Goal: Download file/media

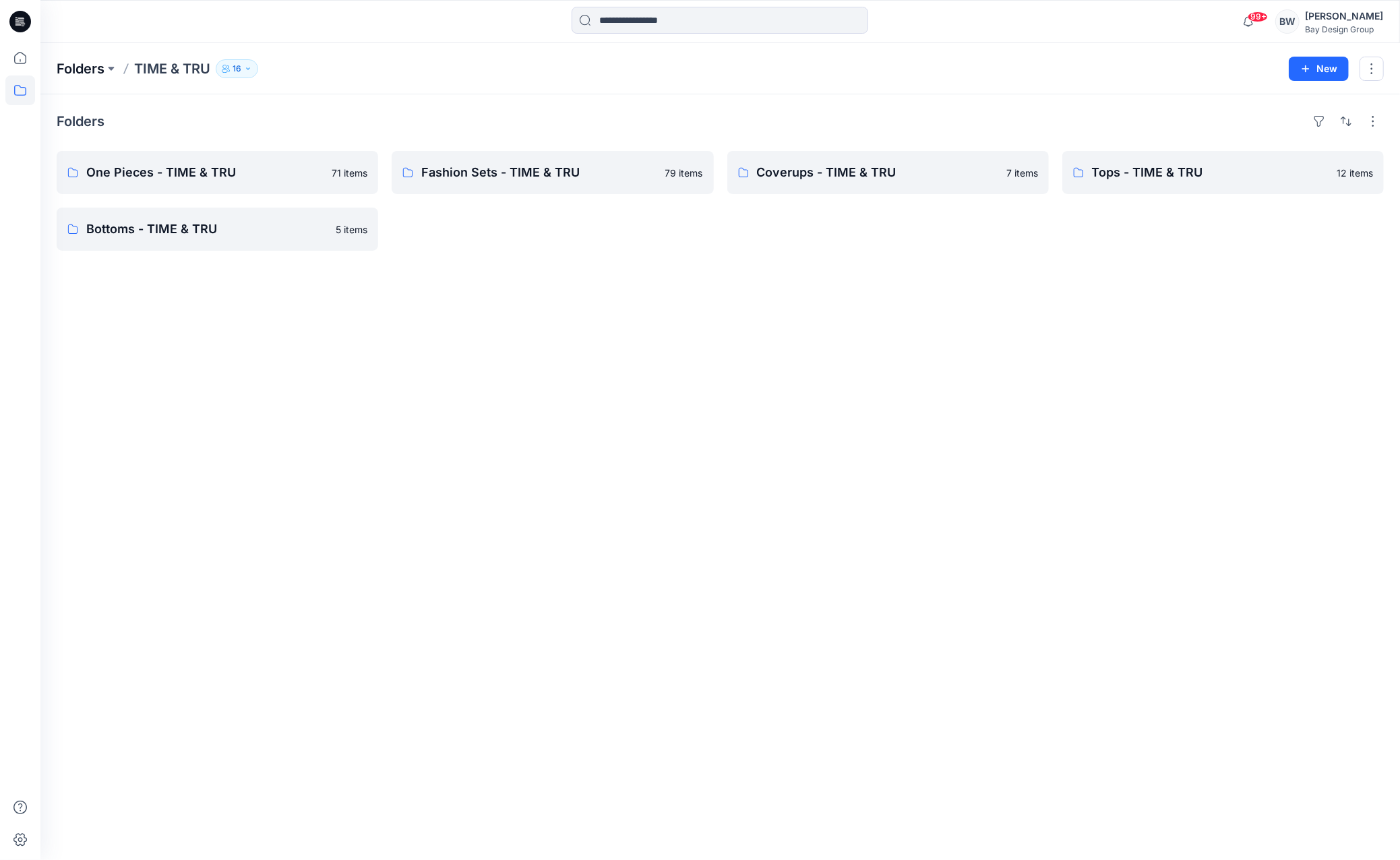
click at [101, 64] on p "Folders" at bounding box center [80, 69] width 48 height 19
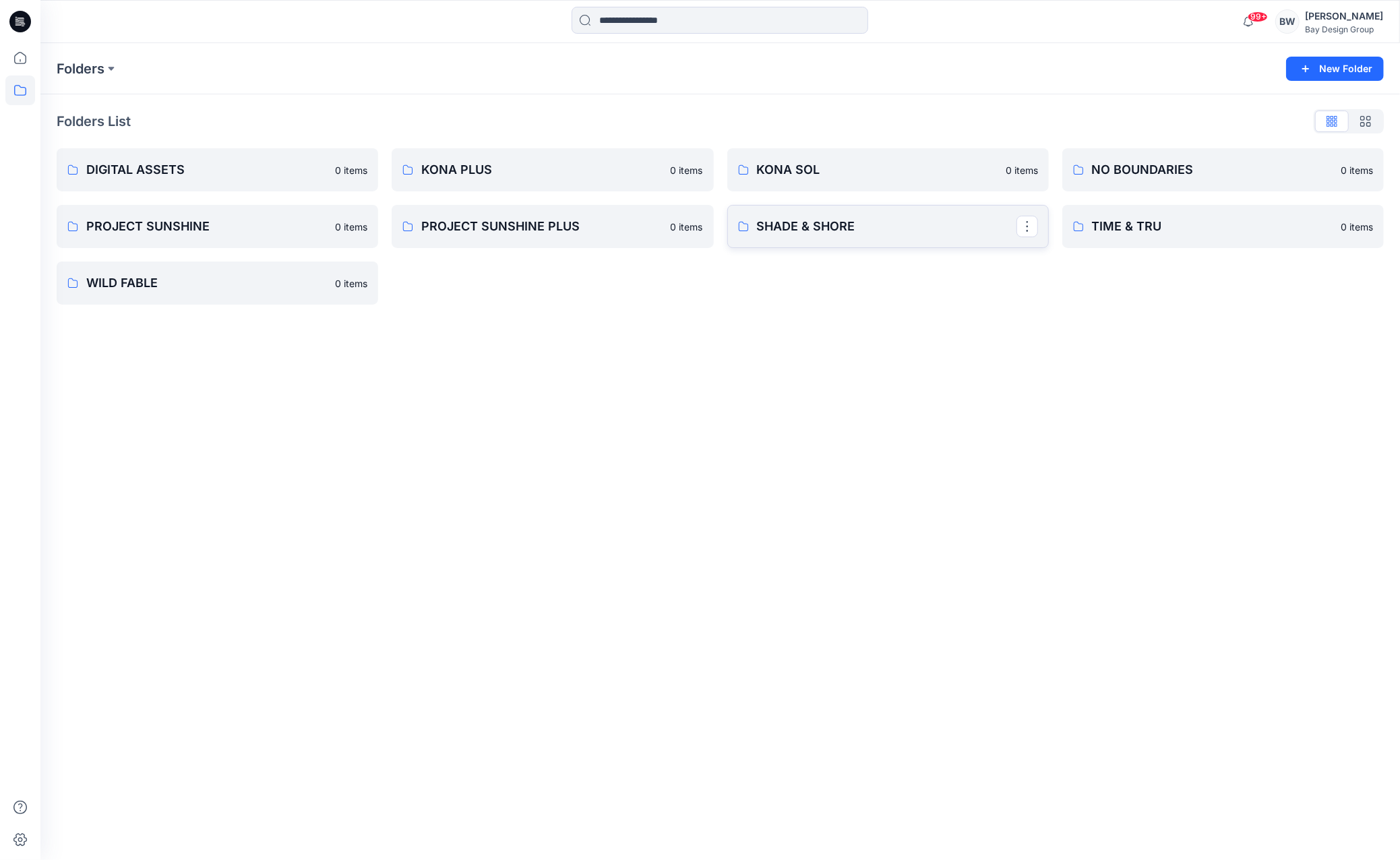
click at [791, 227] on p "SHADE & SHORE" at bounding box center [886, 226] width 259 height 19
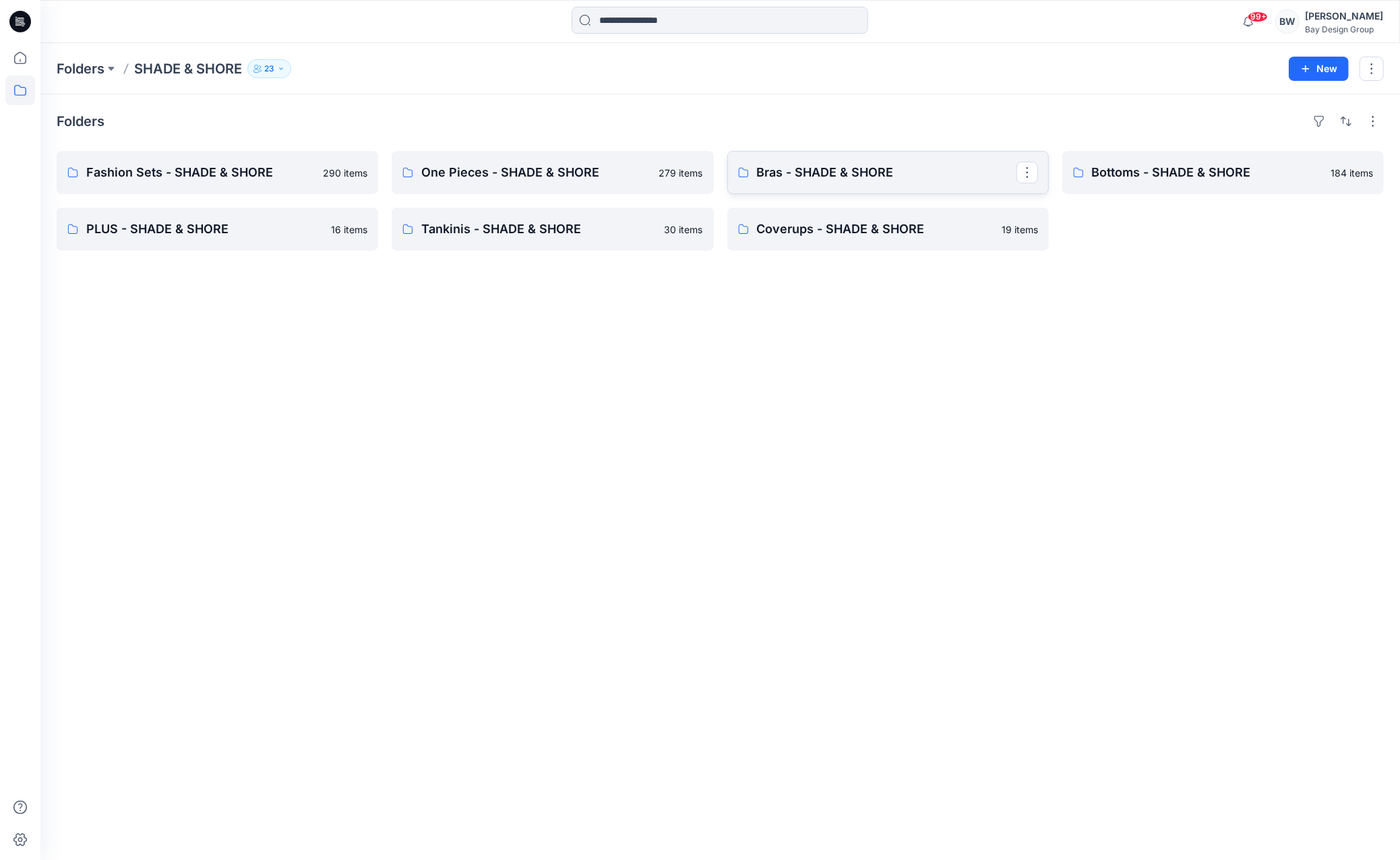
click at [796, 170] on p "Bras - SHADE & SHORE" at bounding box center [886, 172] width 259 height 19
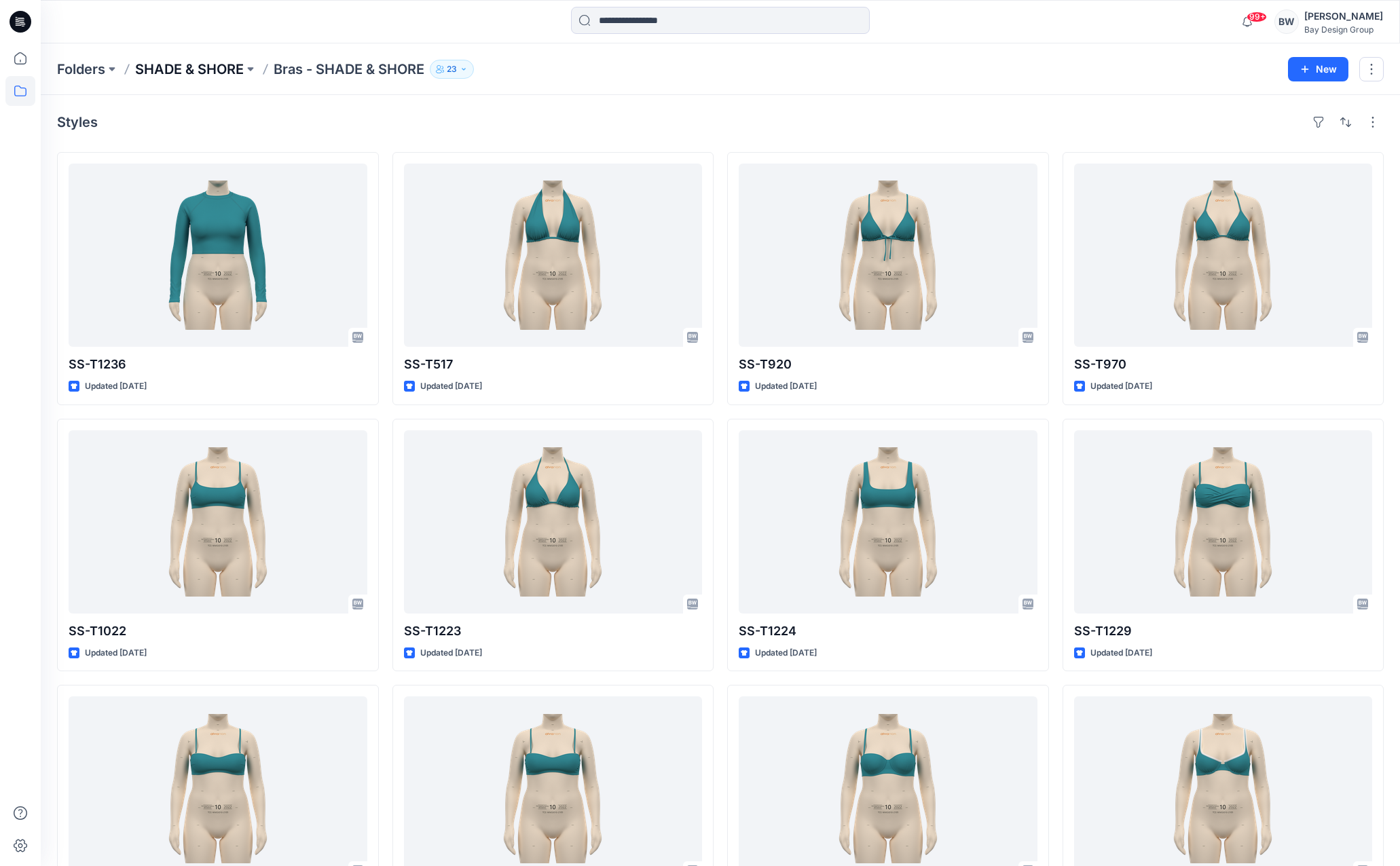
click at [199, 63] on p "SHADE & SHORE" at bounding box center [189, 69] width 109 height 19
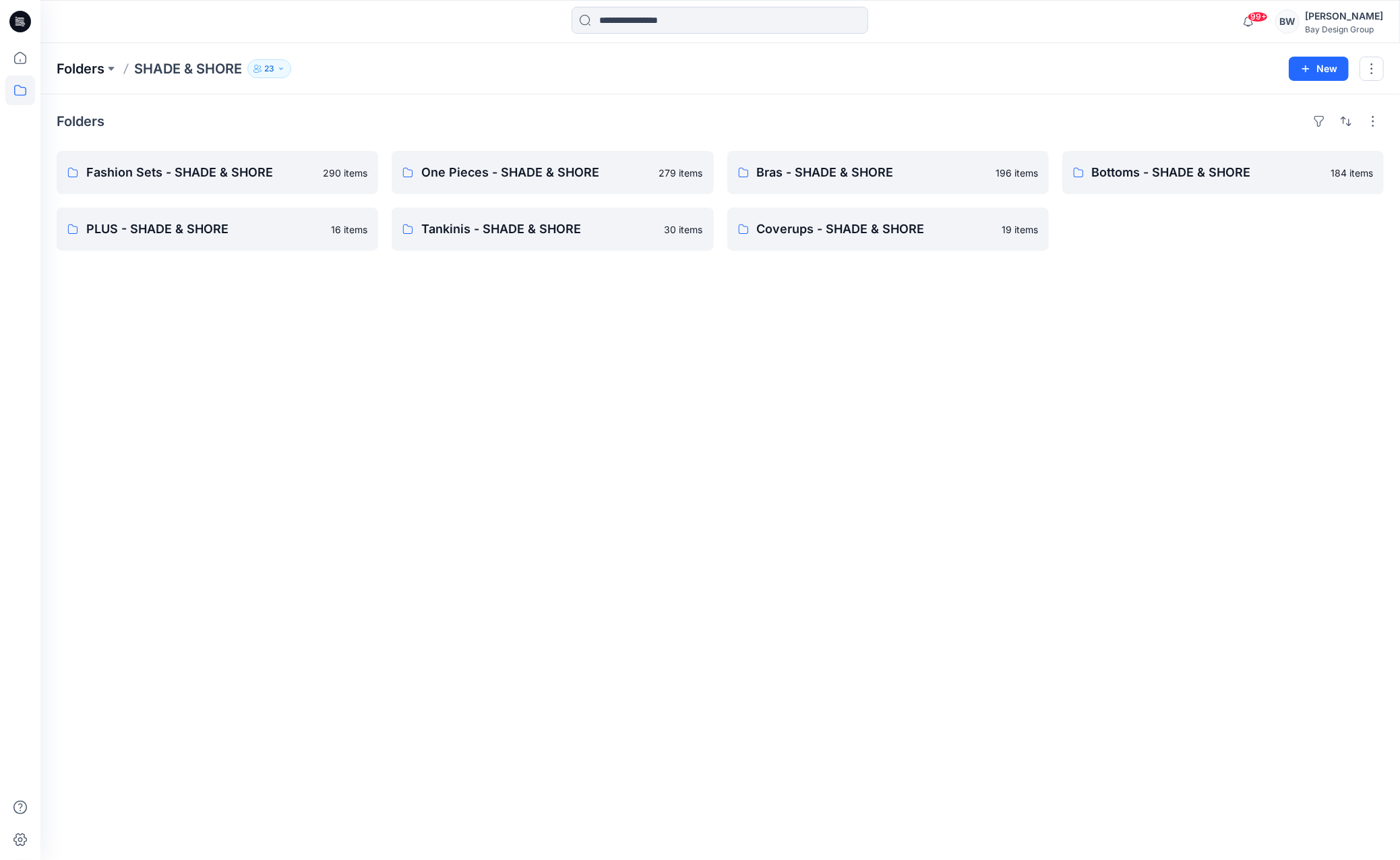
click at [101, 71] on p "Folders" at bounding box center [80, 69] width 48 height 19
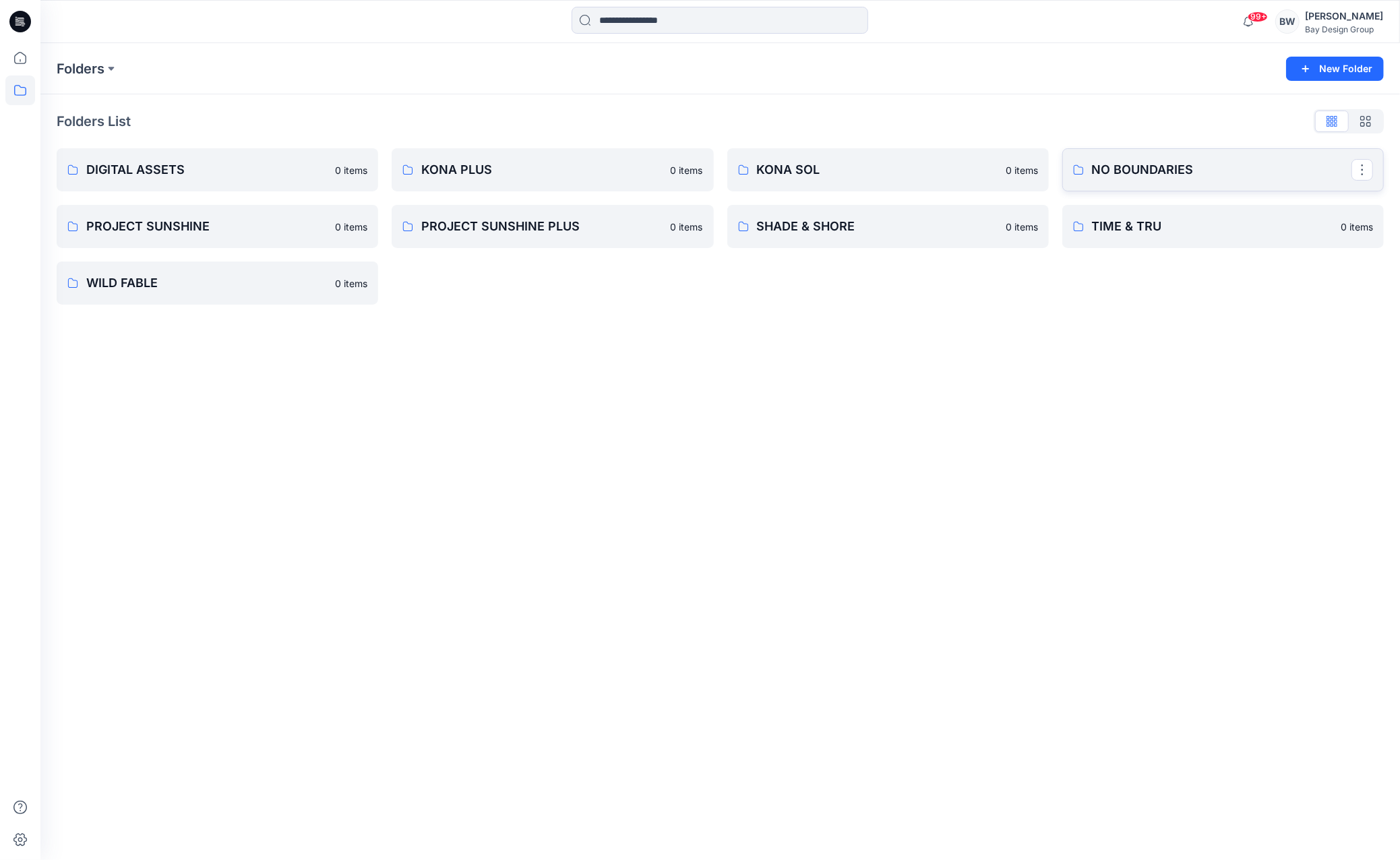
click at [1167, 174] on p "NO BOUNDARIES" at bounding box center [1222, 170] width 259 height 19
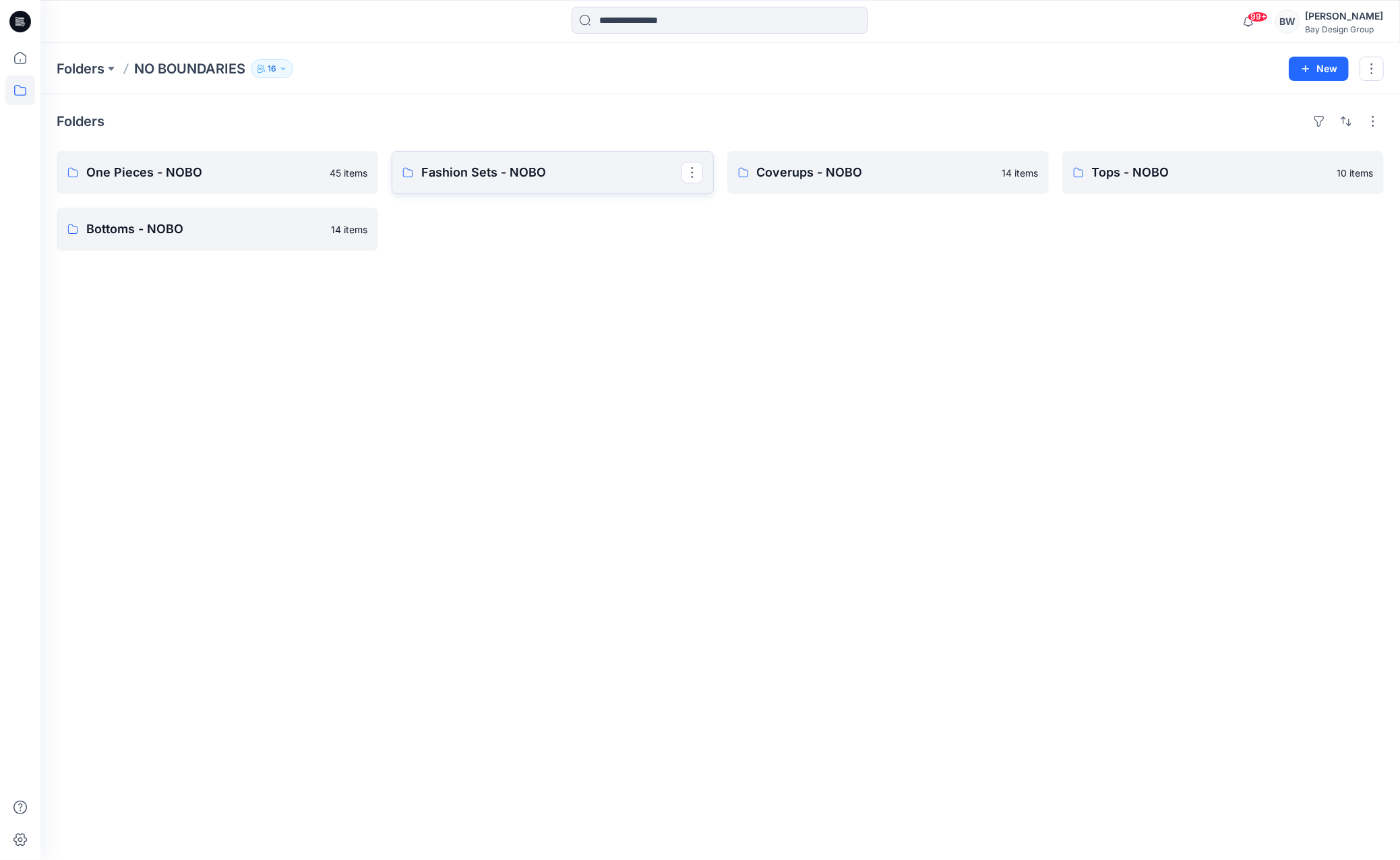
click at [470, 173] on p "Fashion Sets - NOBO" at bounding box center [551, 172] width 259 height 19
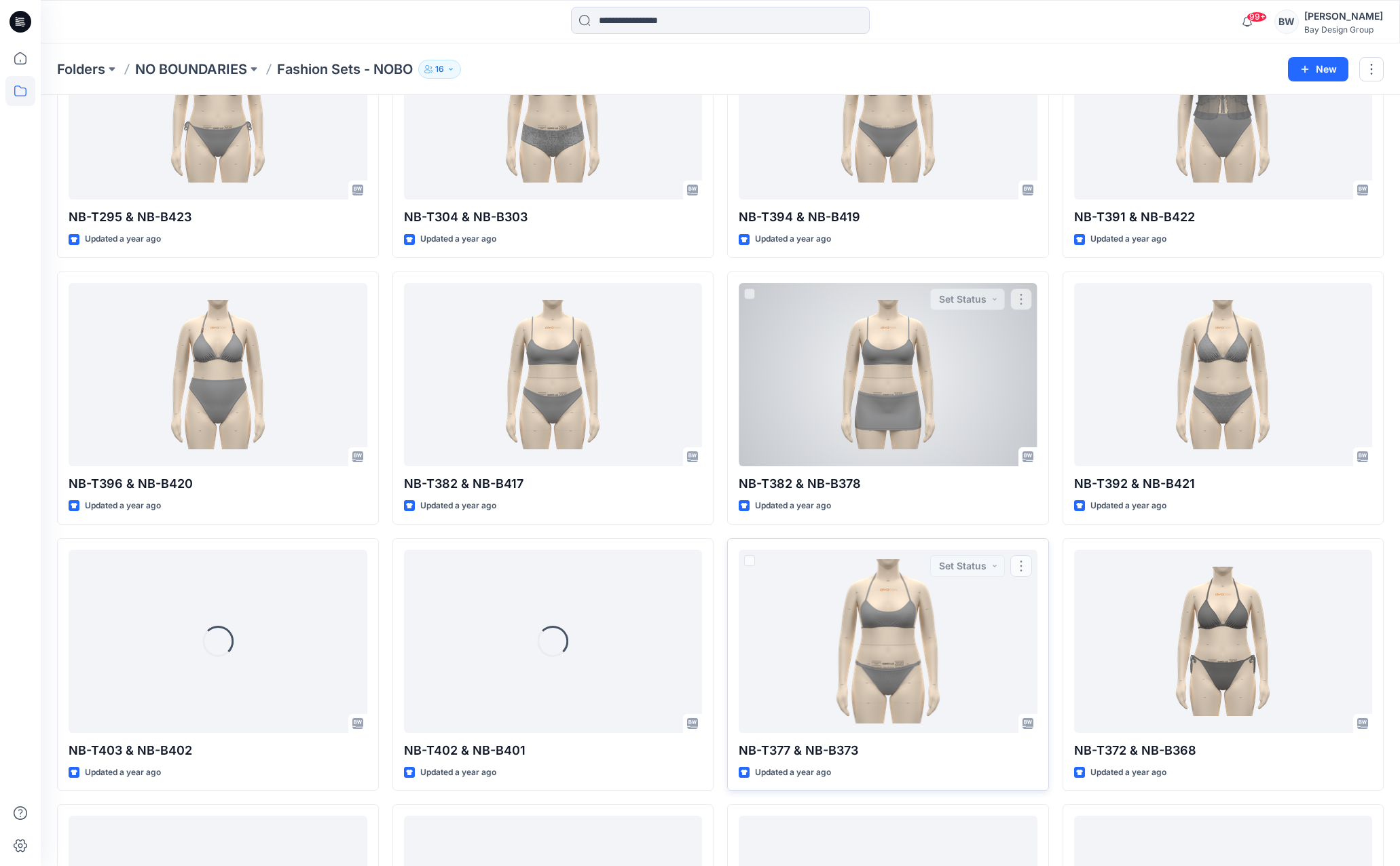
scroll to position [1733, 0]
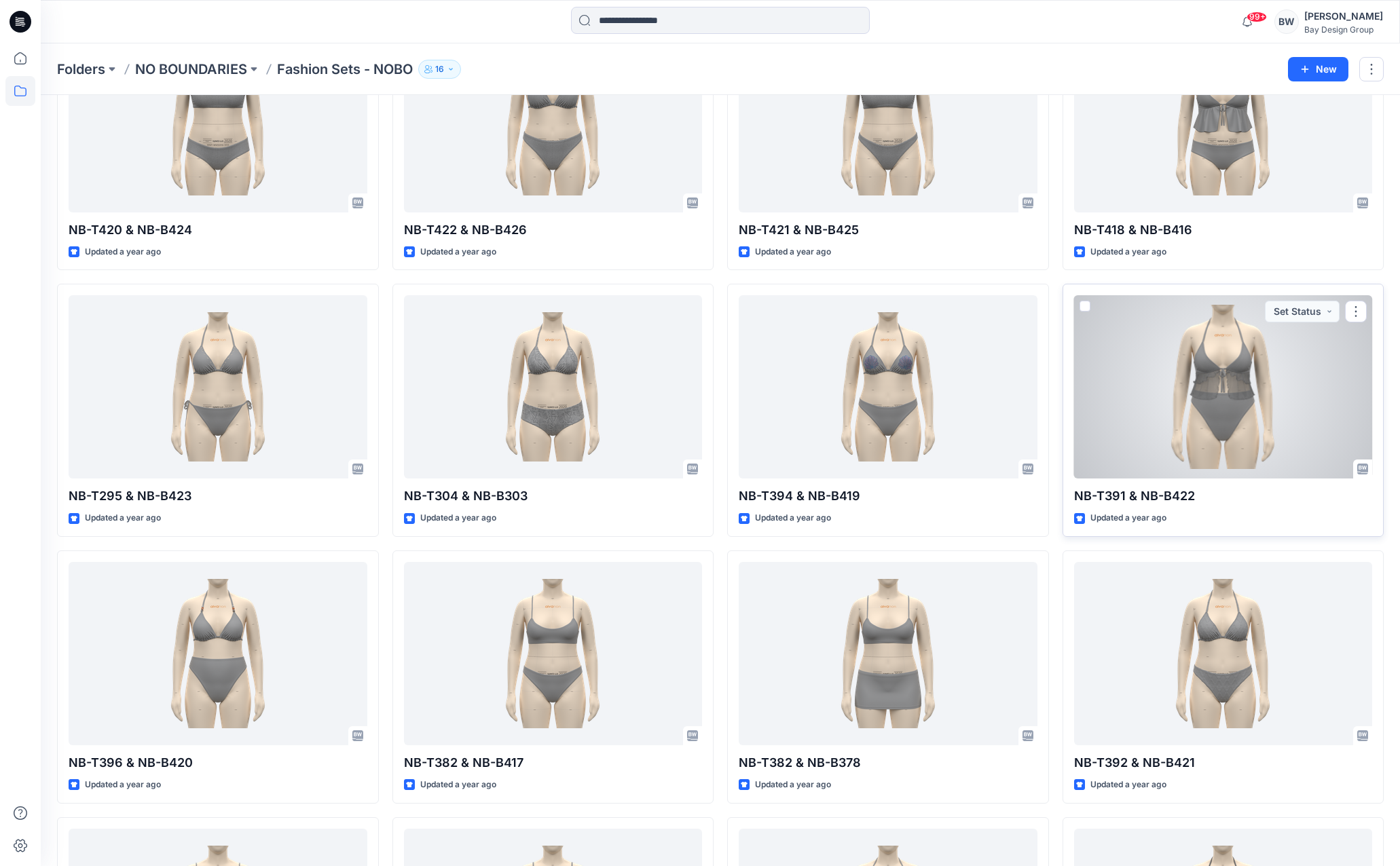
click at [1166, 401] on div at bounding box center [1223, 387] width 299 height 183
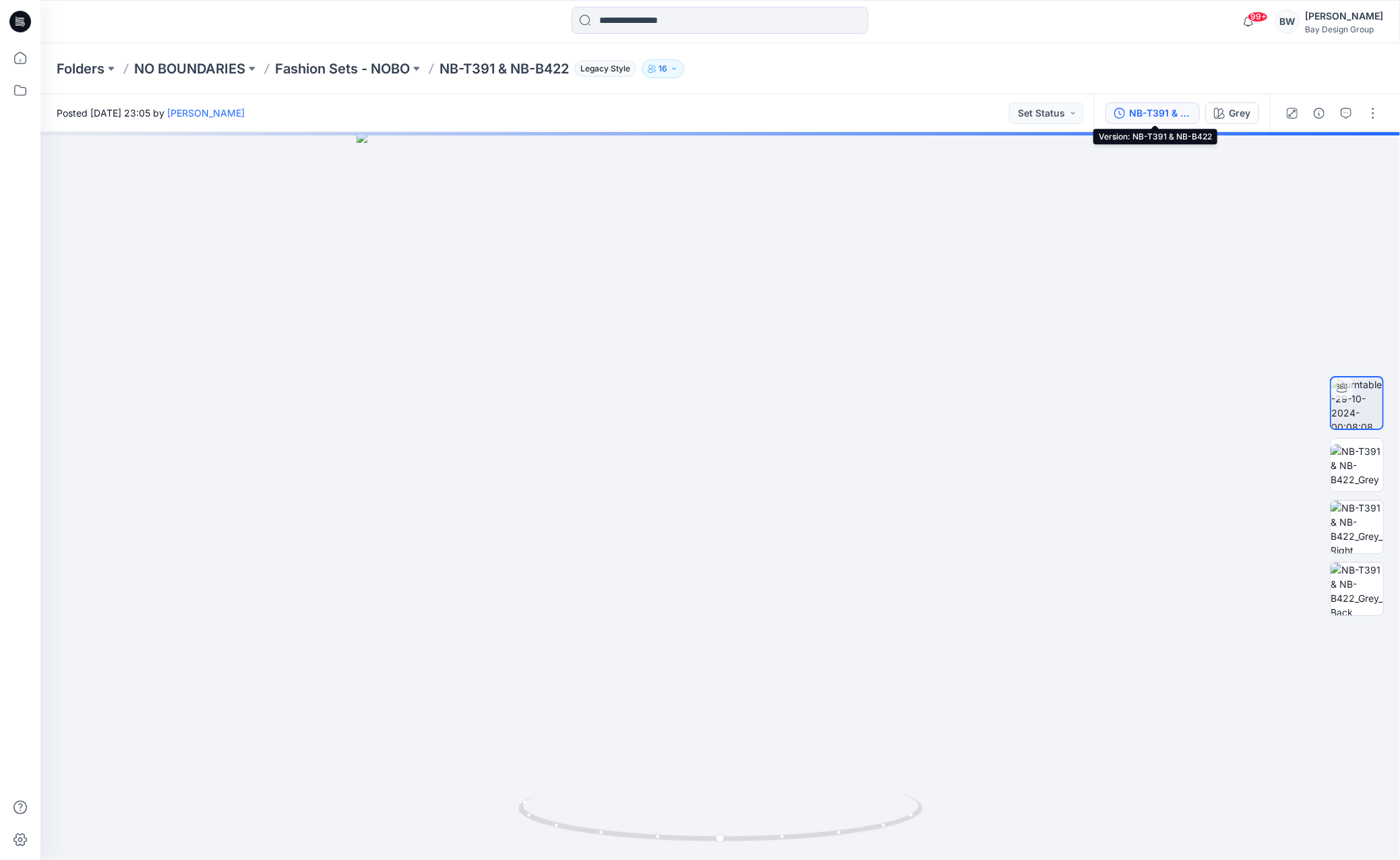
click at [1123, 118] on button "NB-T391 & NB-B422" at bounding box center [1152, 113] width 94 height 22
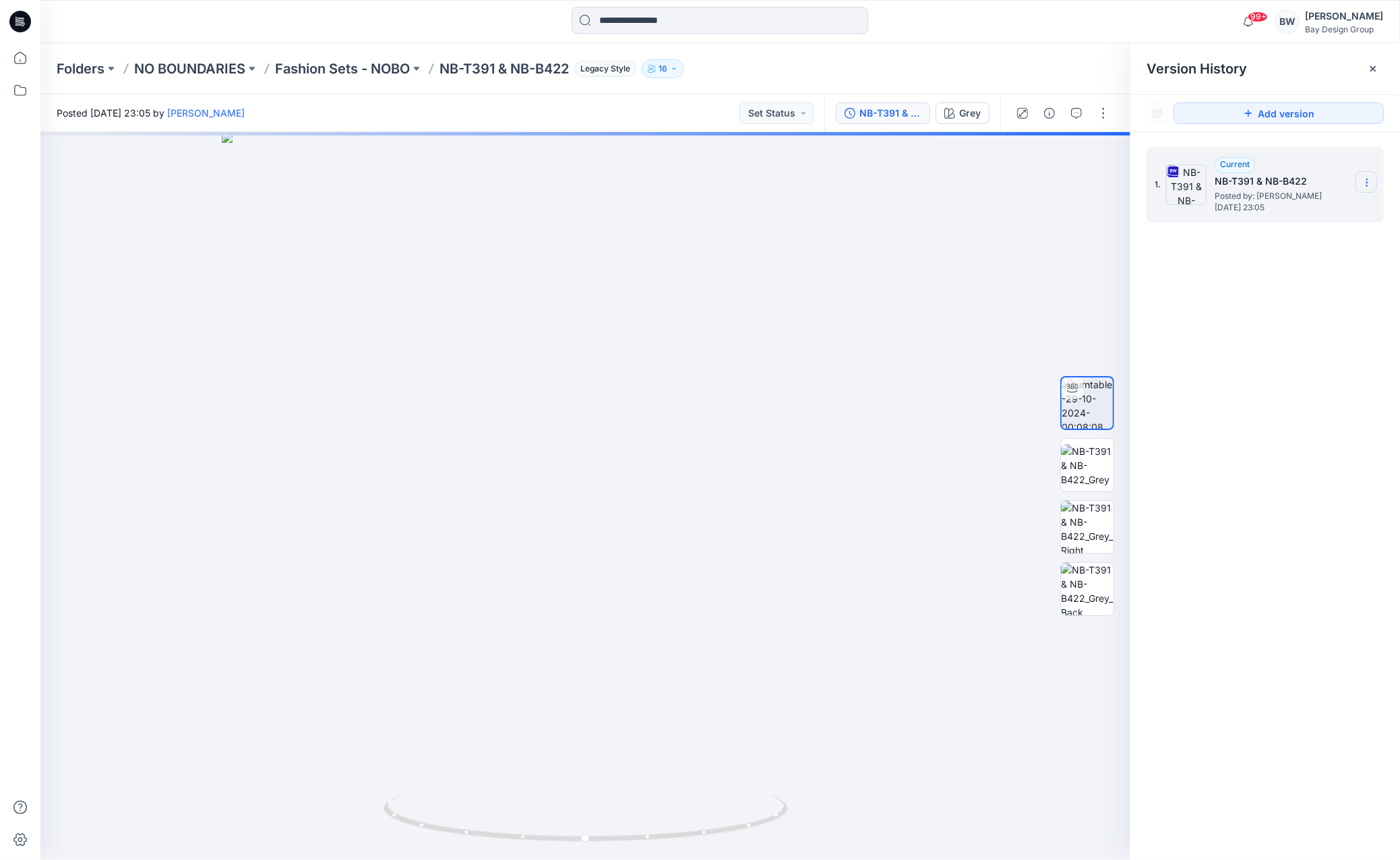
click at [1363, 178] on icon at bounding box center [1367, 183] width 11 height 11
click at [1335, 211] on span "Download Source BW File" at bounding box center [1299, 209] width 113 height 16
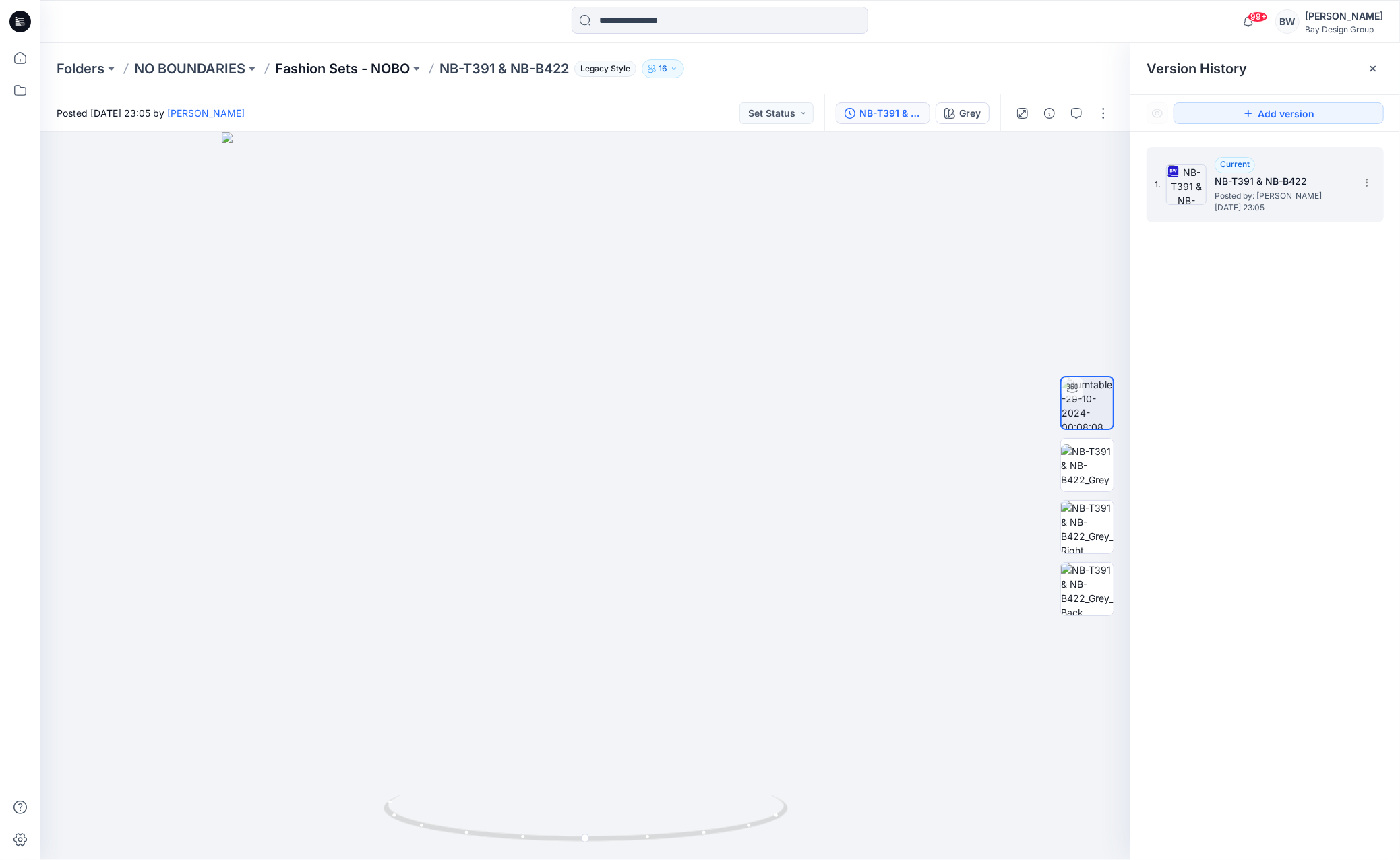
click at [362, 70] on p "Fashion Sets - NOBO" at bounding box center [342, 69] width 135 height 19
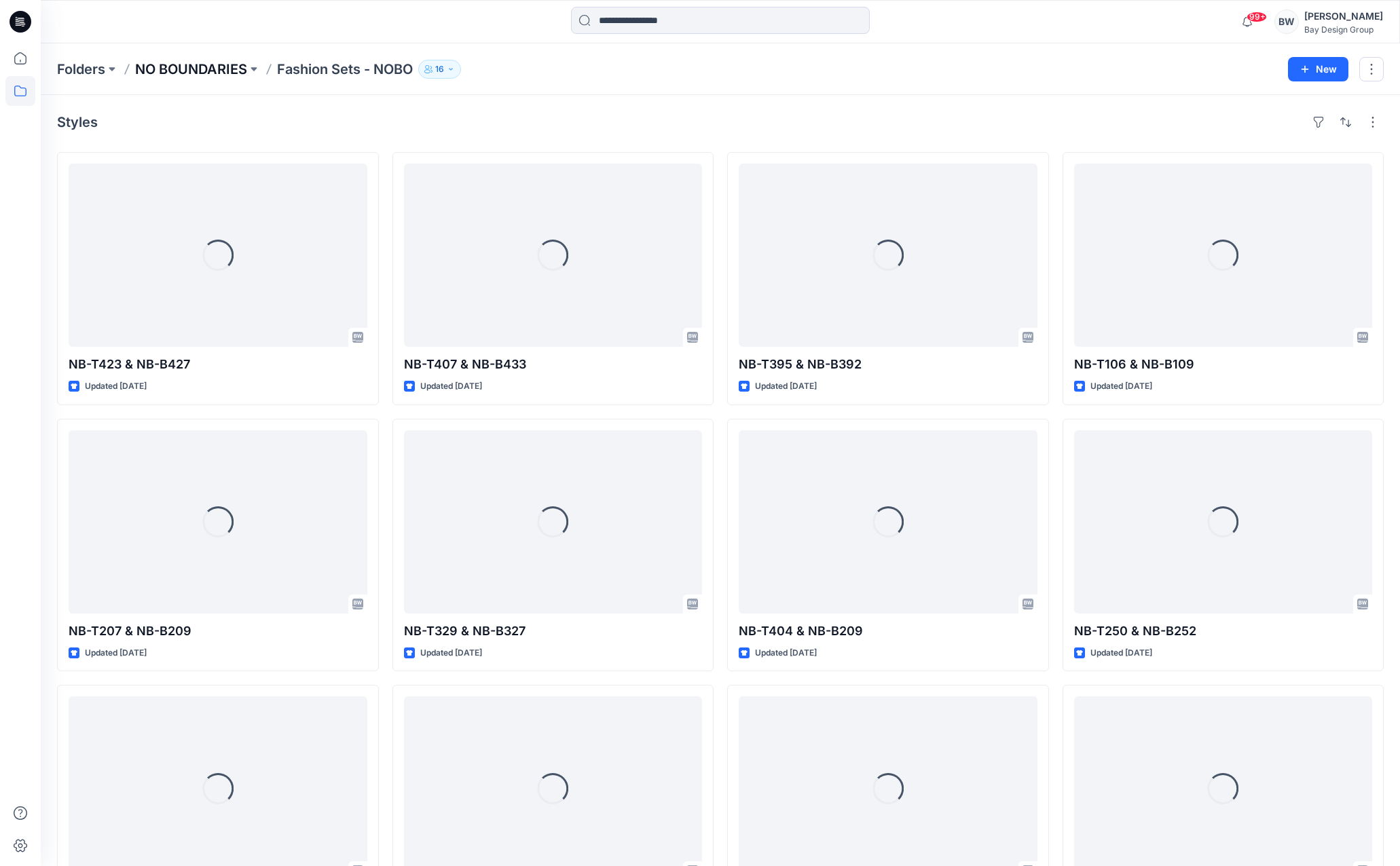
click at [191, 69] on p "NO BOUNDARIES" at bounding box center [191, 69] width 112 height 19
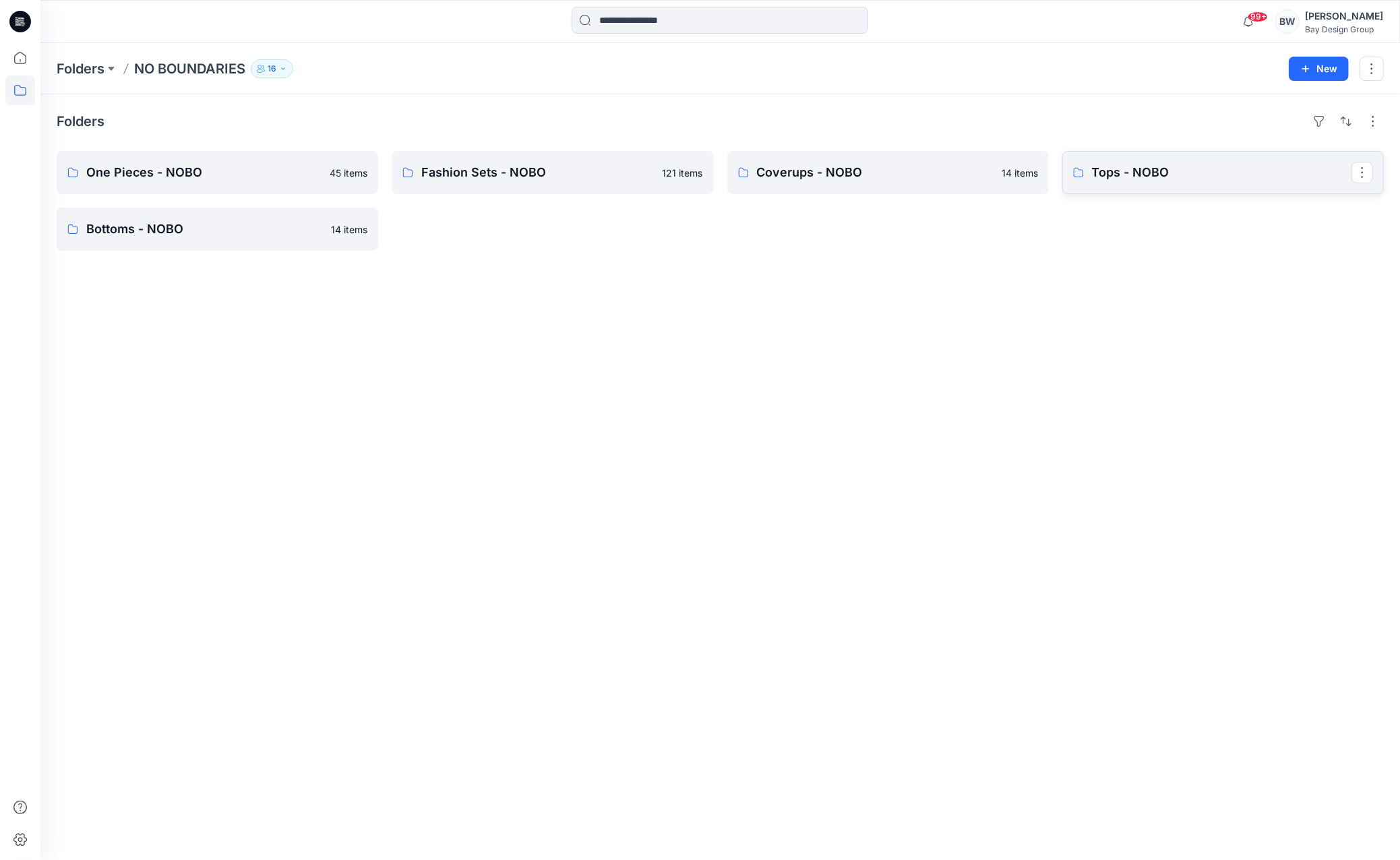
click at [1137, 173] on p "Tops - NOBO" at bounding box center [1222, 172] width 259 height 19
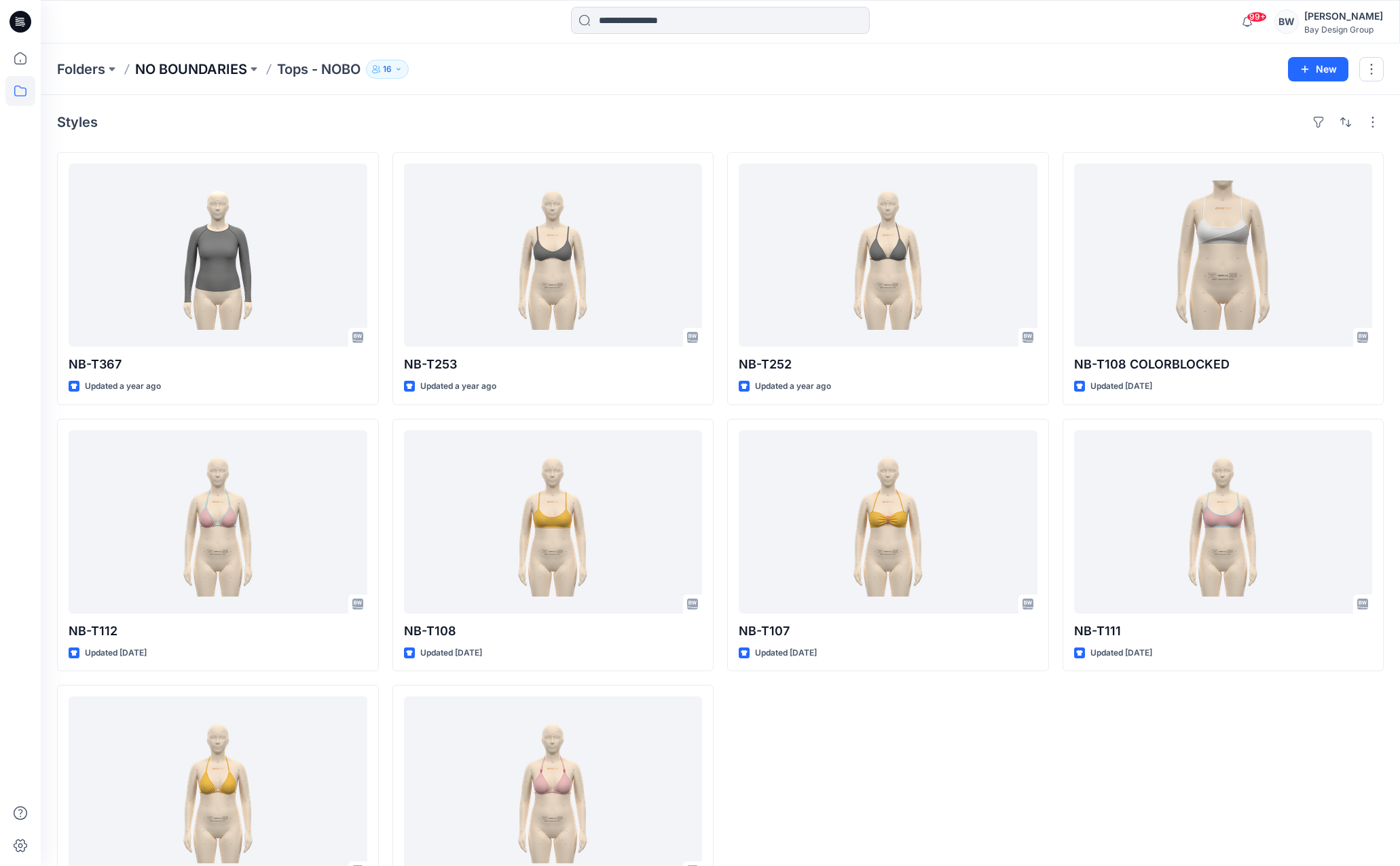
click at [242, 72] on p "NO BOUNDARIES" at bounding box center [191, 69] width 112 height 19
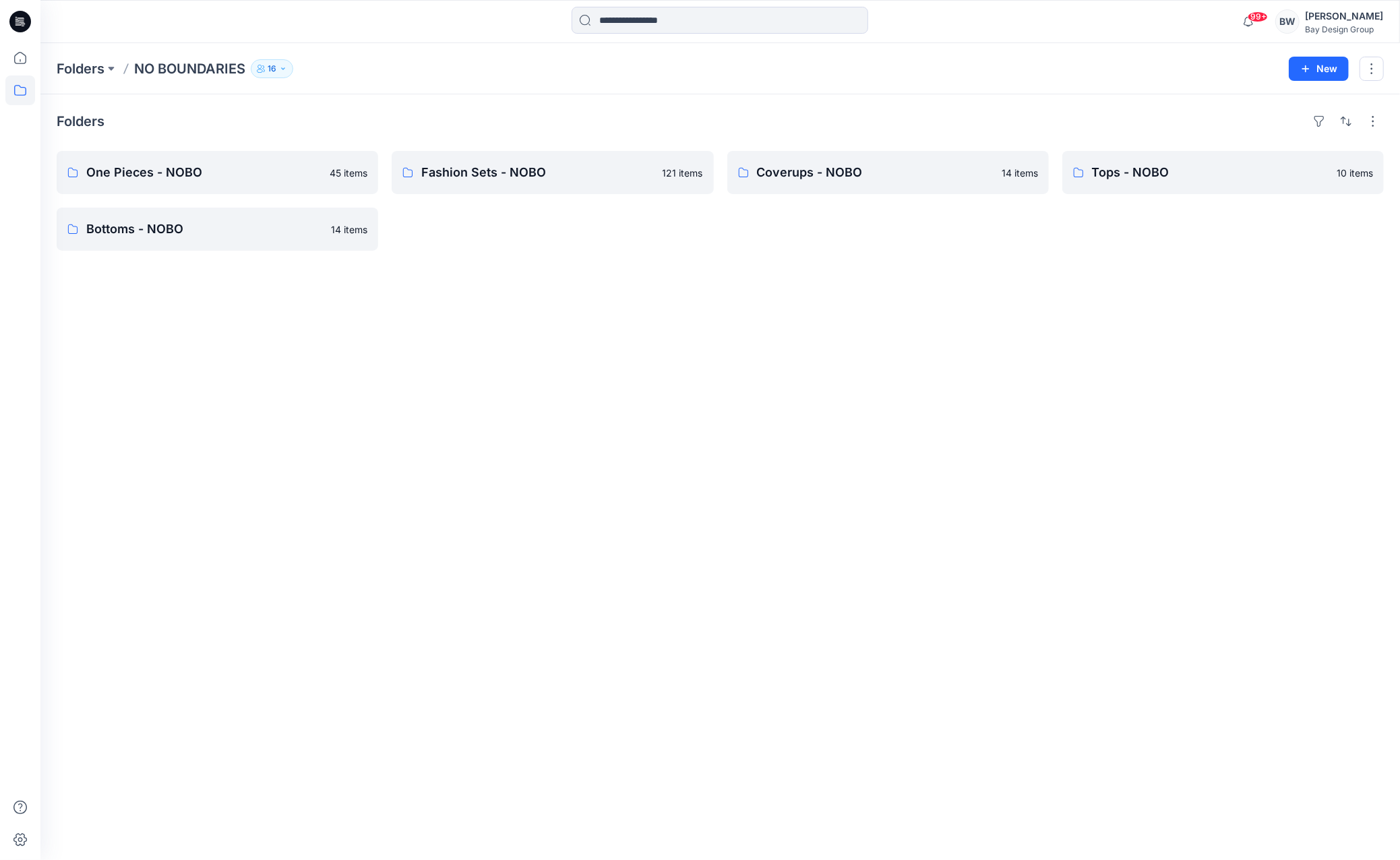
click at [83, 82] on div "Folders NO BOUNDARIES 16 New" at bounding box center [720, 69] width 1359 height 51
click at [86, 71] on p "Folders" at bounding box center [80, 69] width 48 height 19
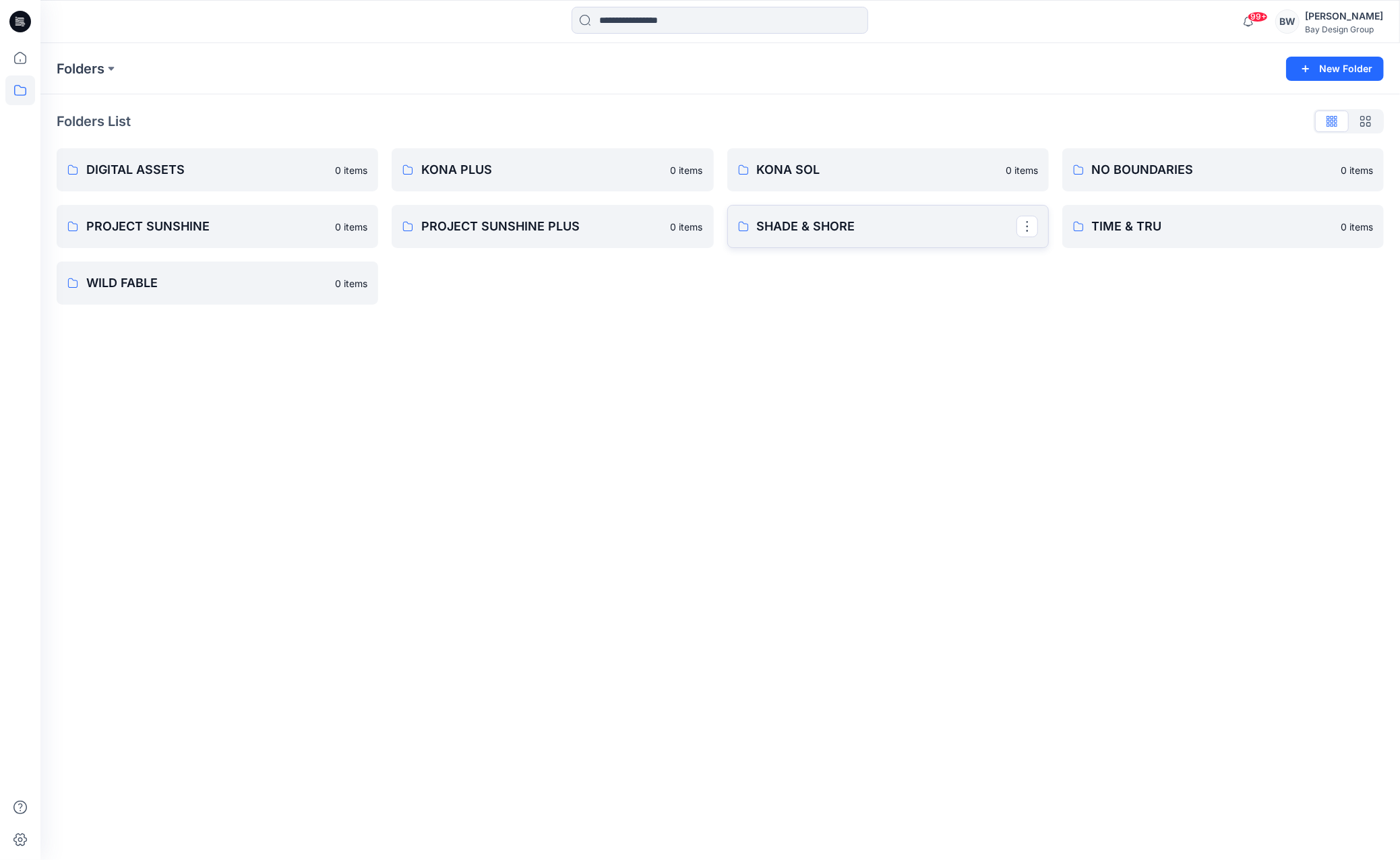
click at [796, 214] on link "SHADE & SHORE" at bounding box center [888, 227] width 322 height 43
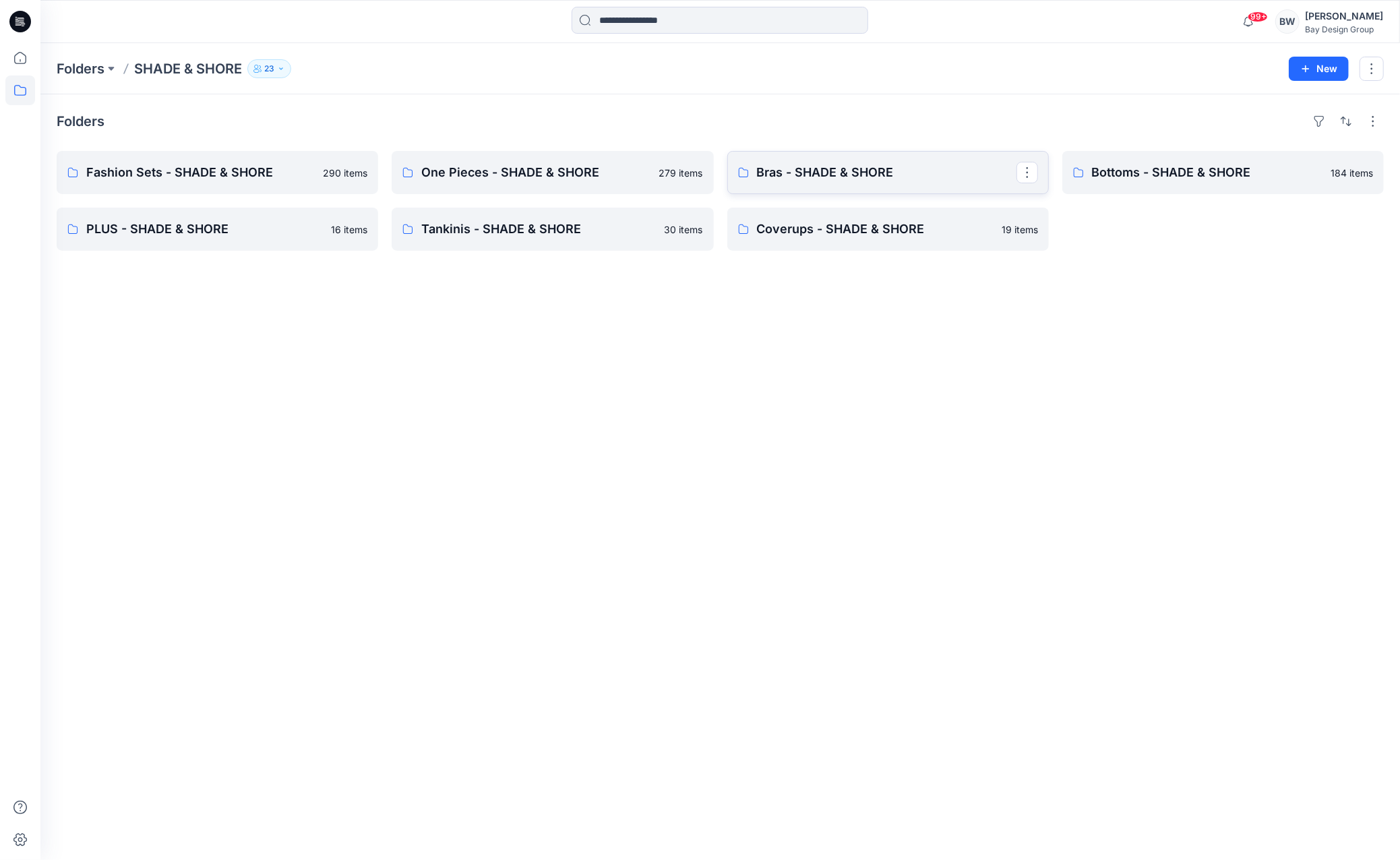
click at [798, 159] on link "Bras - SHADE & SHORE" at bounding box center [888, 172] width 322 height 43
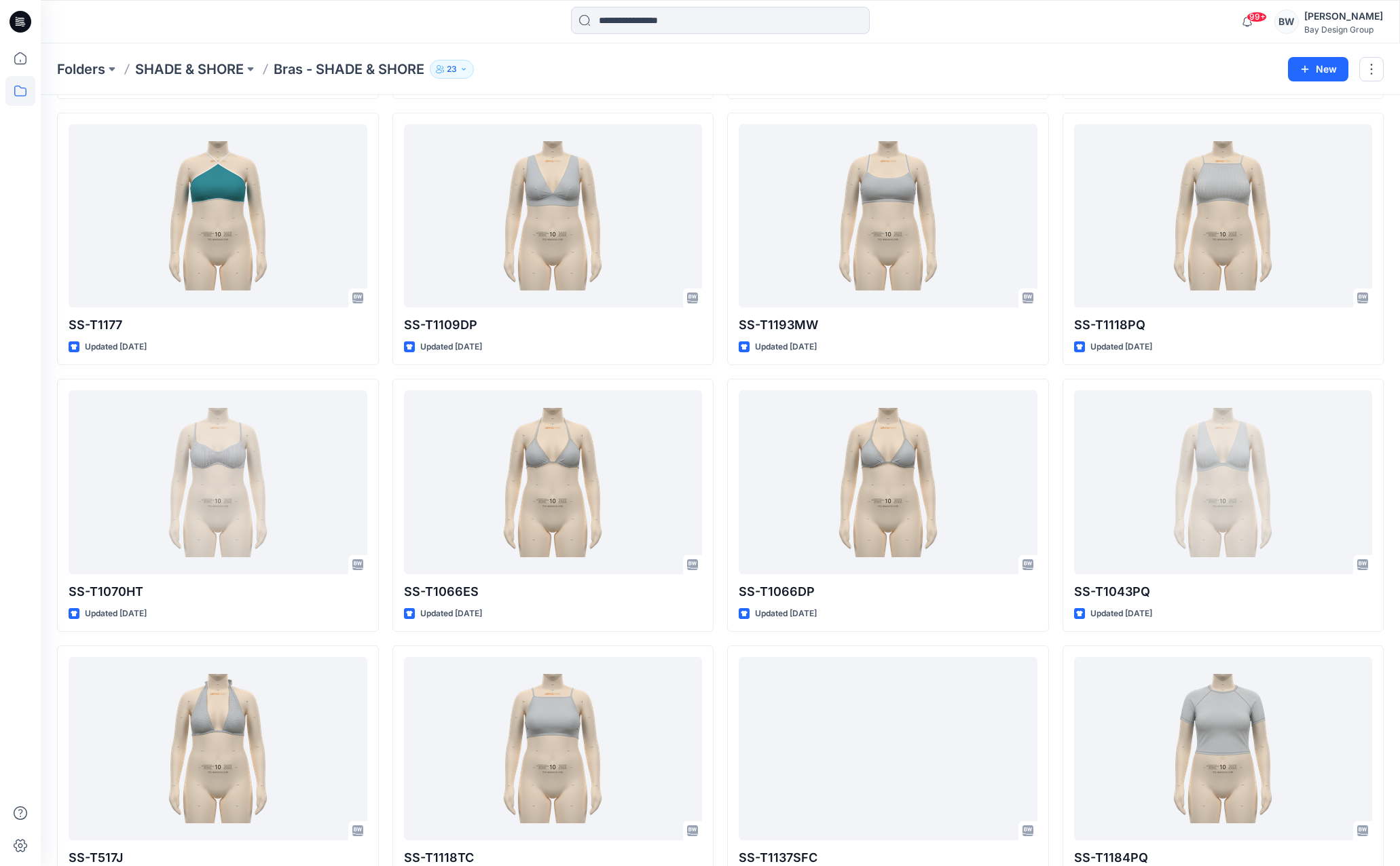
scroll to position [1546, 0]
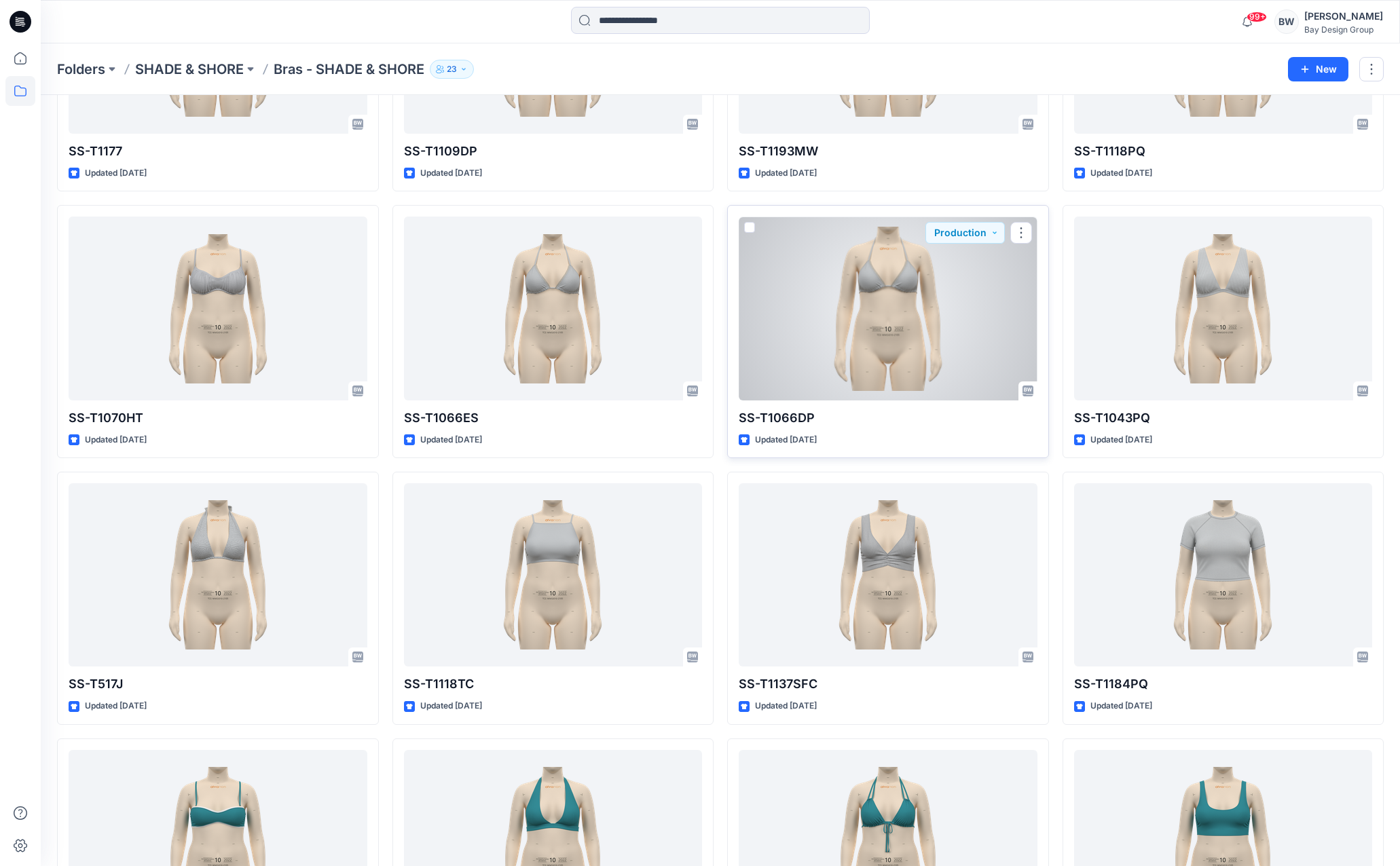
click at [820, 328] on div at bounding box center [888, 308] width 299 height 183
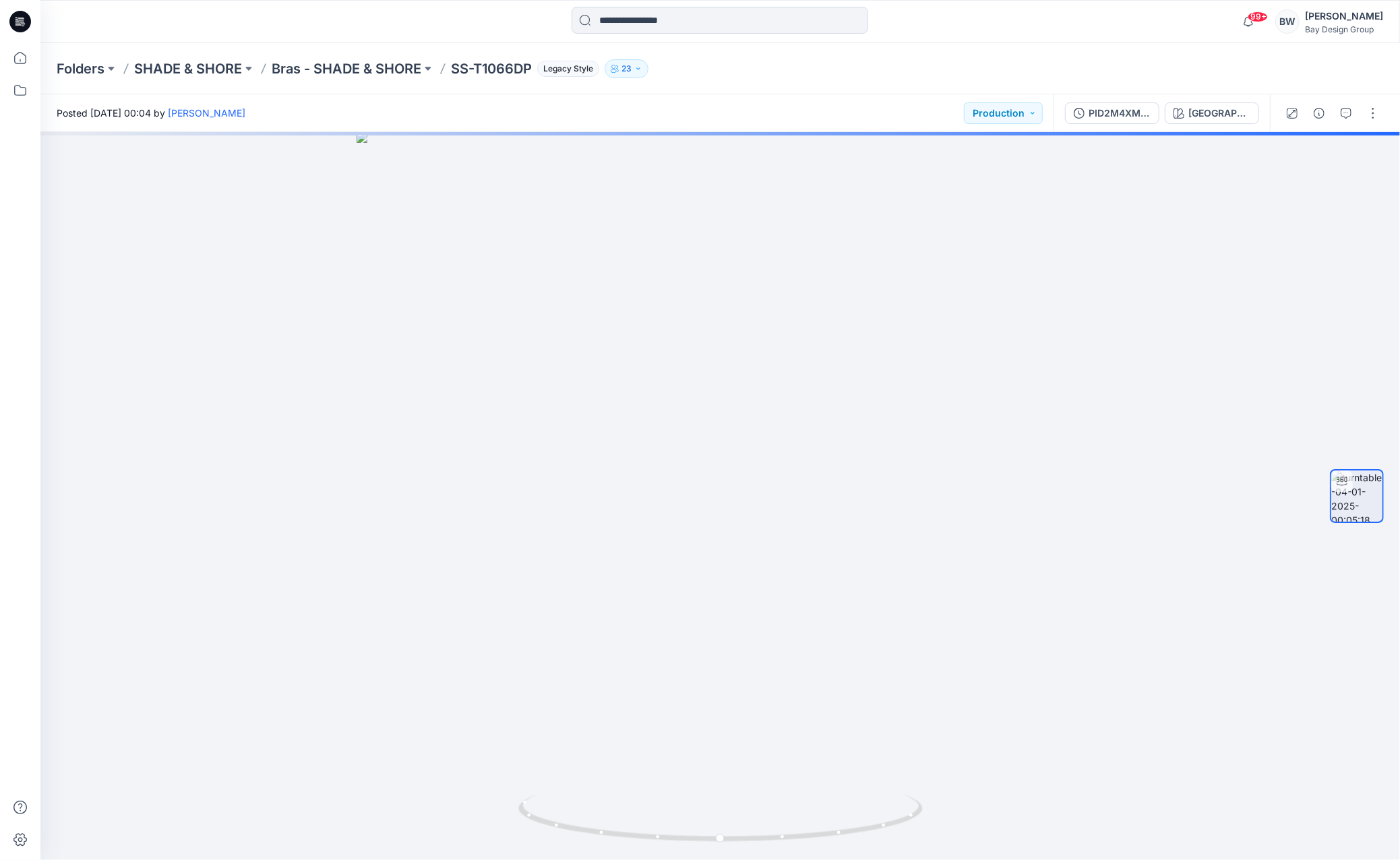
click at [1122, 126] on div "PID2M4XMG_triangle_bdg_dt [GEOGRAPHIC_DATA]" at bounding box center [1162, 113] width 217 height 38
click at [1117, 113] on div "PID2M4XMG_triangle_bdg_dt" at bounding box center [1120, 113] width 62 height 14
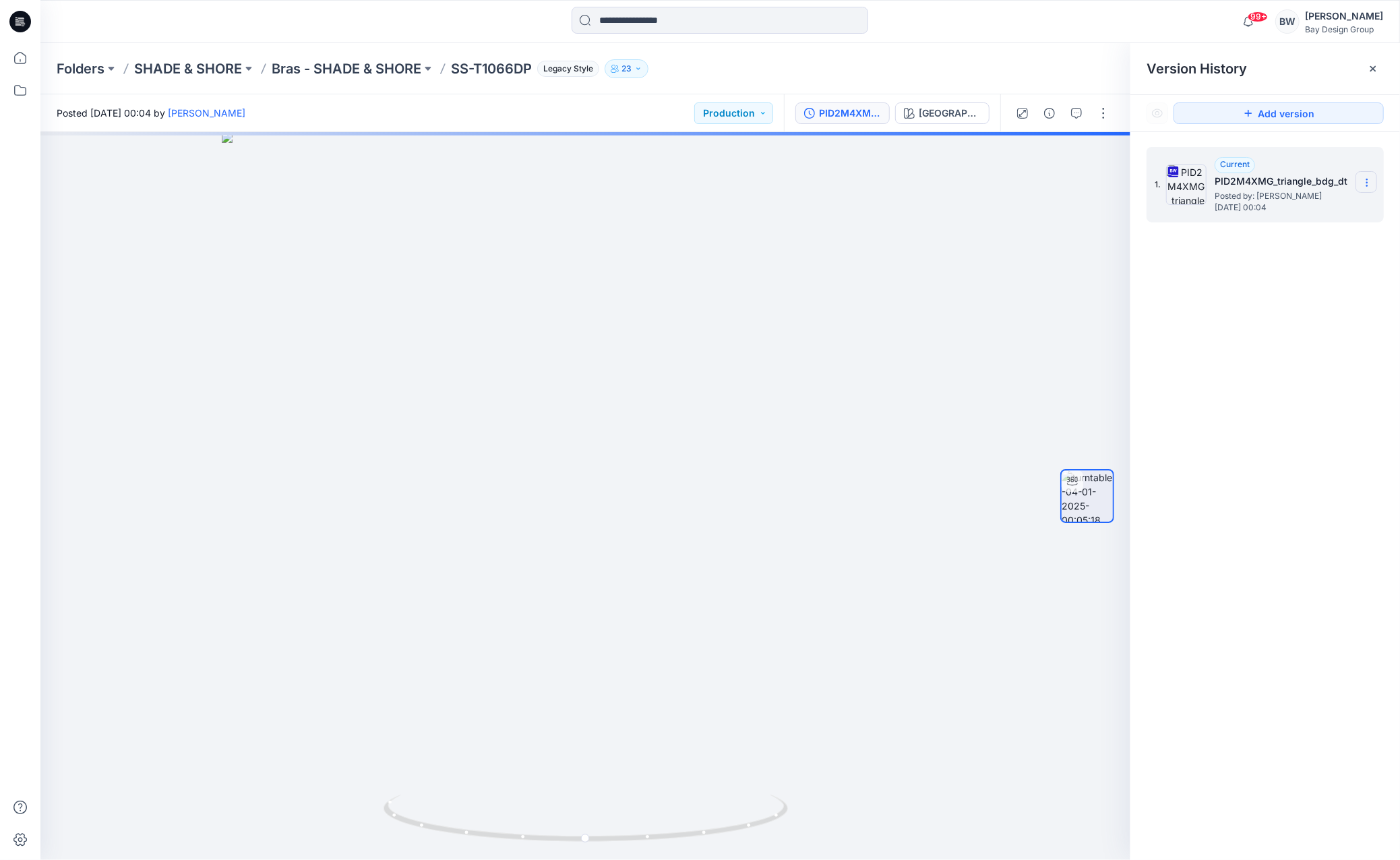
click at [1367, 183] on icon at bounding box center [1367, 183] width 11 height 11
click at [1308, 204] on span "Download Source BW File" at bounding box center [1299, 209] width 113 height 16
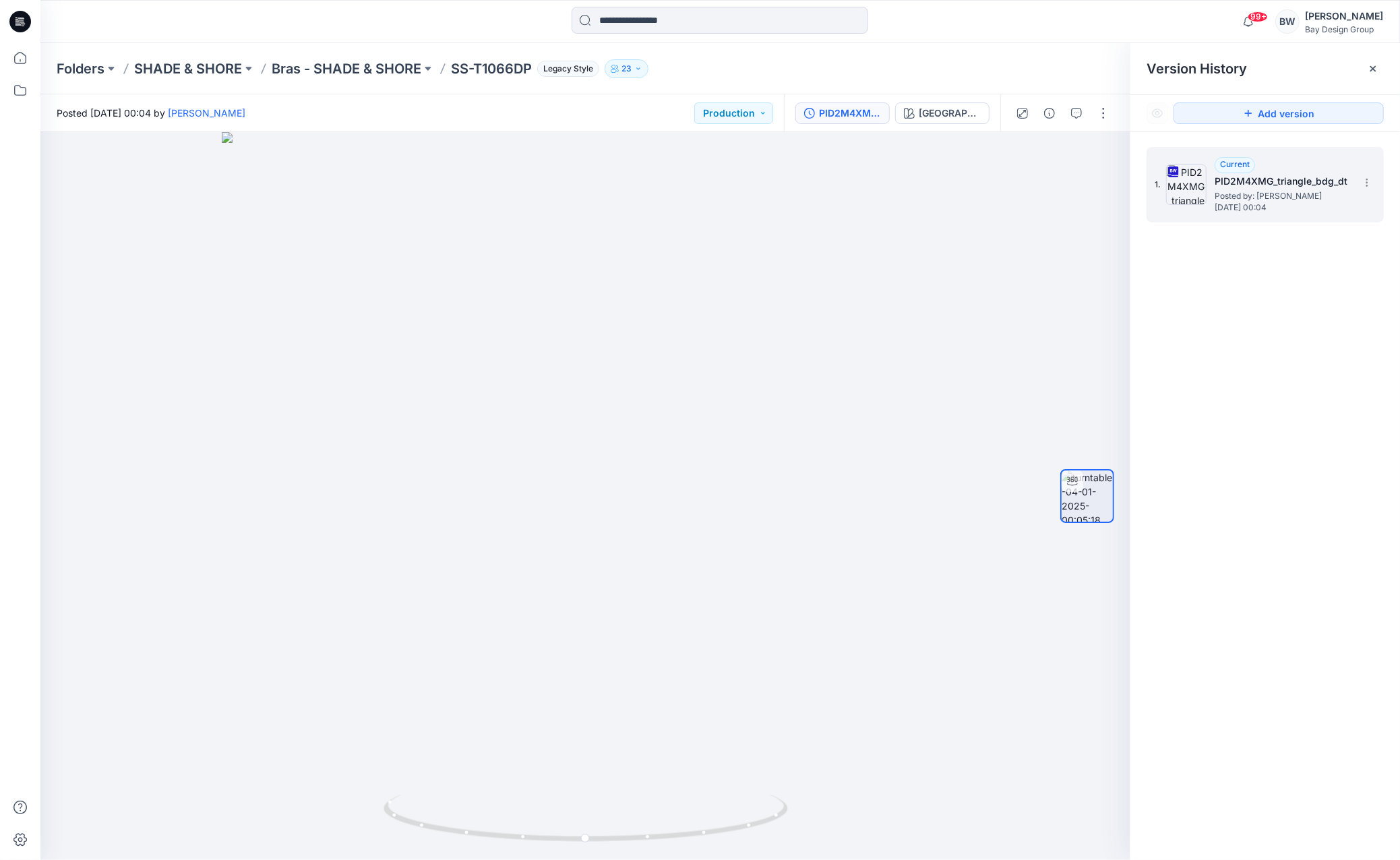
click at [1247, 529] on div "1. Current PID2M4XMG_triangle_bdg_dt Posted by: [PERSON_NAME] [DATE] 00:04" at bounding box center [1265, 505] width 270 height 747
